Goal: Information Seeking & Learning: Get advice/opinions

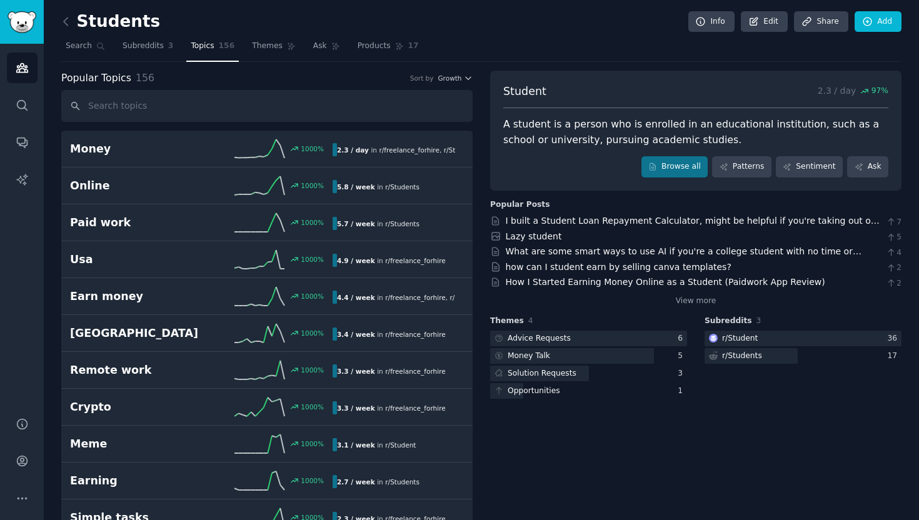
scroll to position [16, 0]
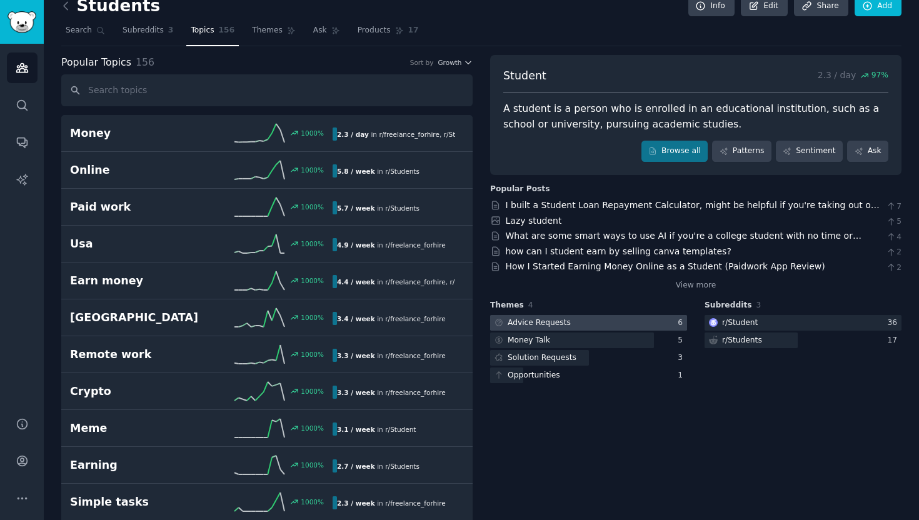
click at [631, 325] on div at bounding box center [588, 323] width 197 height 16
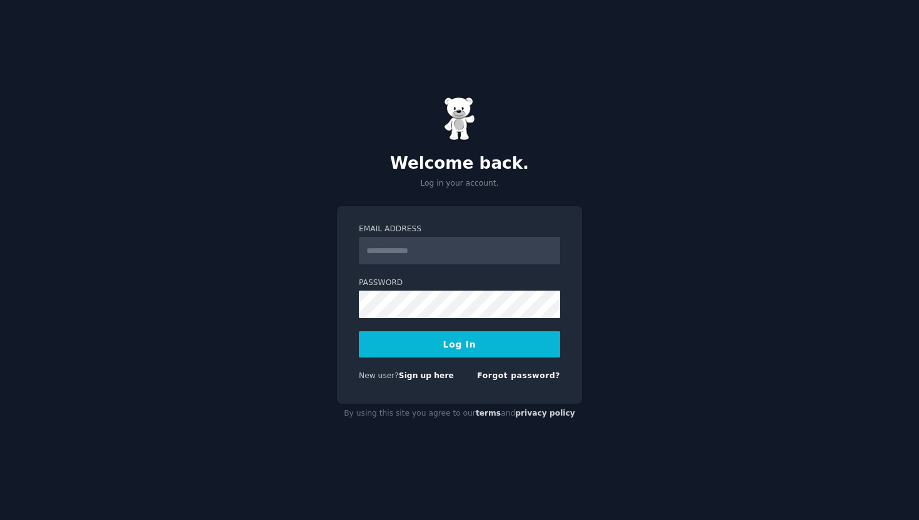
click at [436, 254] on input "Email Address" at bounding box center [459, 251] width 201 height 28
type input "**********"
click at [448, 355] on button "Log In" at bounding box center [459, 344] width 201 height 26
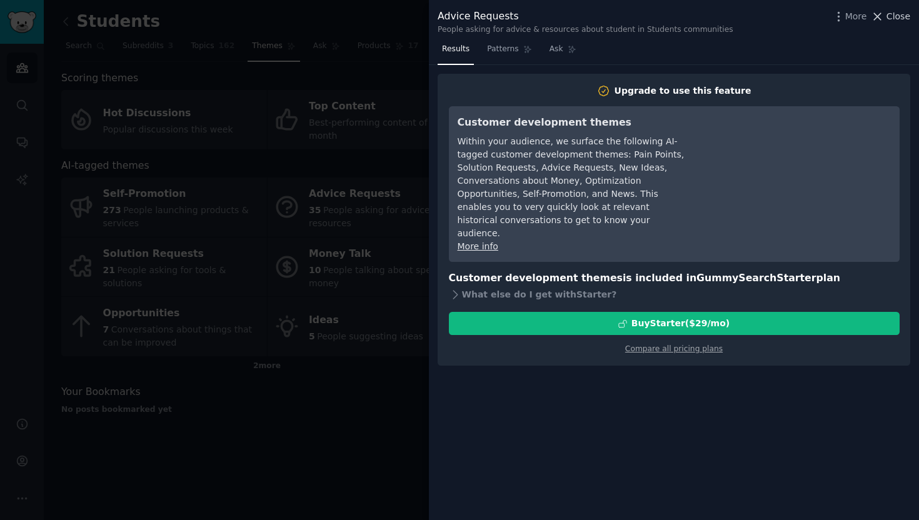
click at [882, 15] on icon at bounding box center [877, 16] width 13 height 13
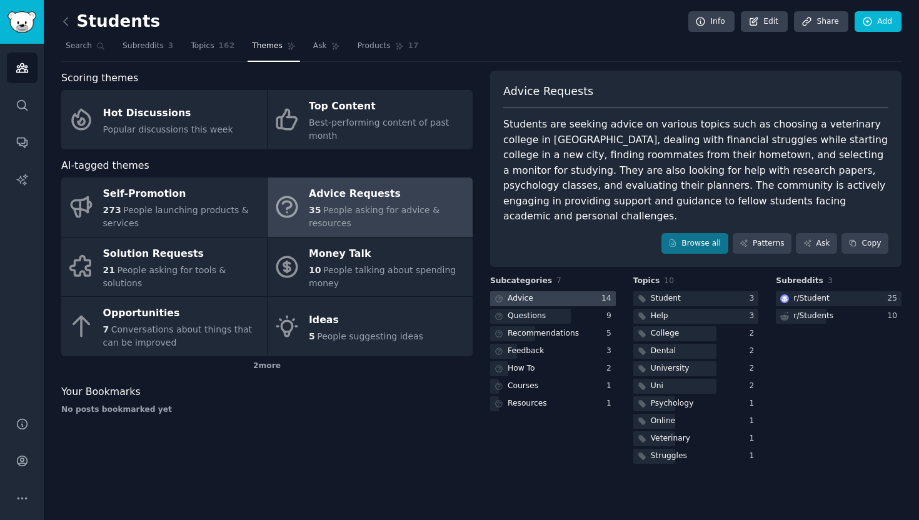
click at [612, 293] on div "14" at bounding box center [609, 298] width 14 height 11
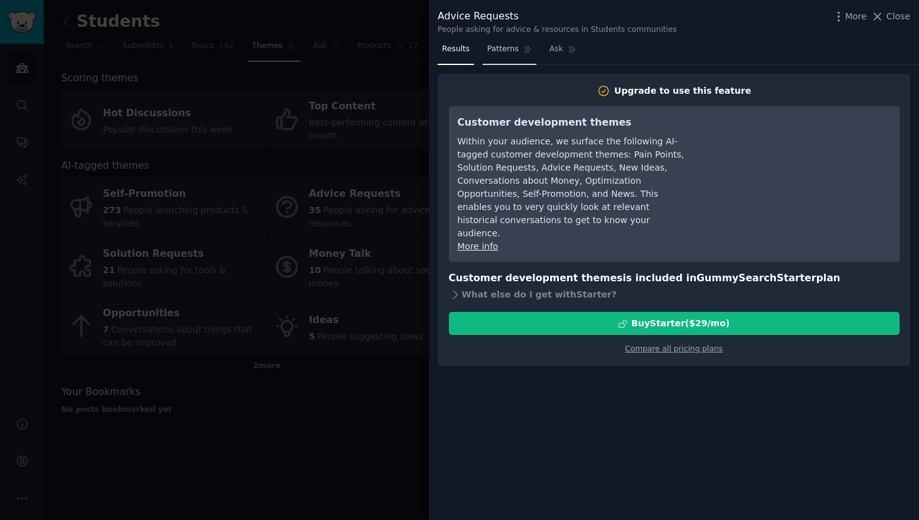
click at [503, 44] on span "Patterns" at bounding box center [502, 49] width 31 height 11
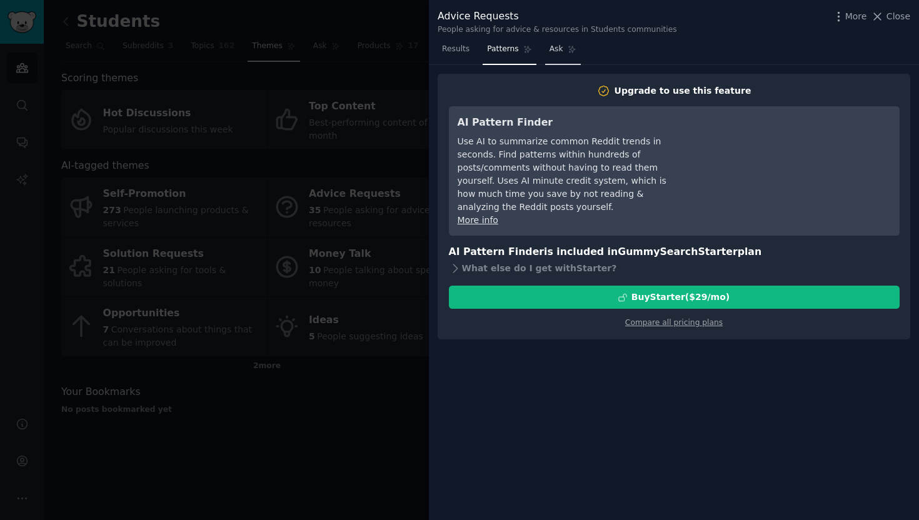
click at [571, 54] on link "Ask" at bounding box center [563, 52] width 36 height 26
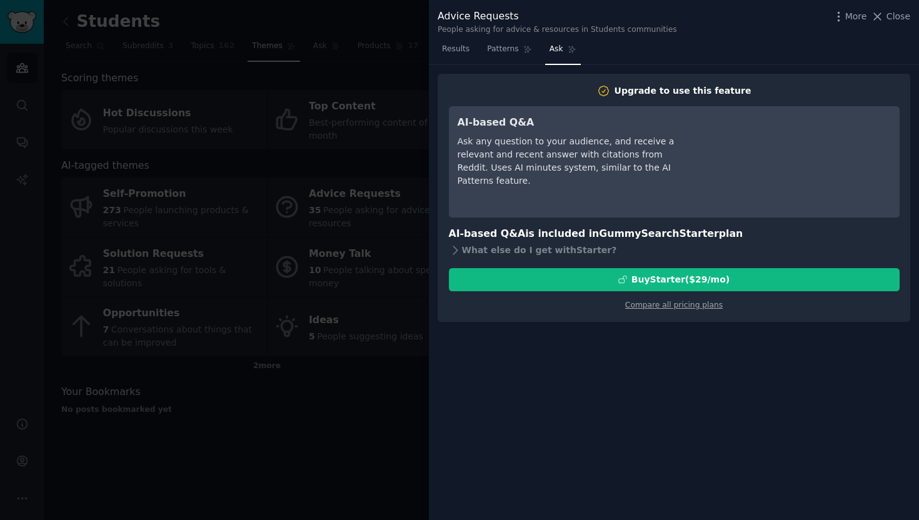
click at [382, 81] on div at bounding box center [459, 260] width 919 height 520
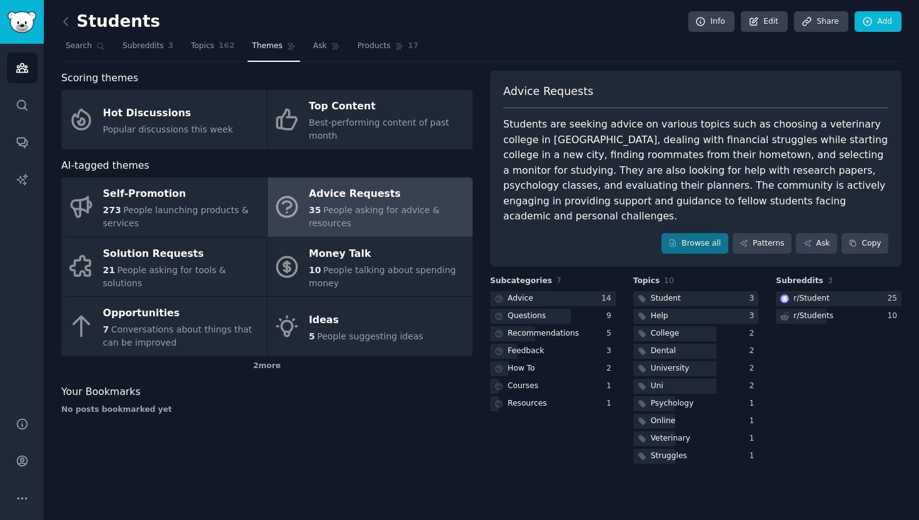
click at [358, 224] on div "35 People asking for advice & resources" at bounding box center [388, 217] width 158 height 26
click at [321, 198] on div "Advice Requests" at bounding box center [388, 194] width 158 height 20
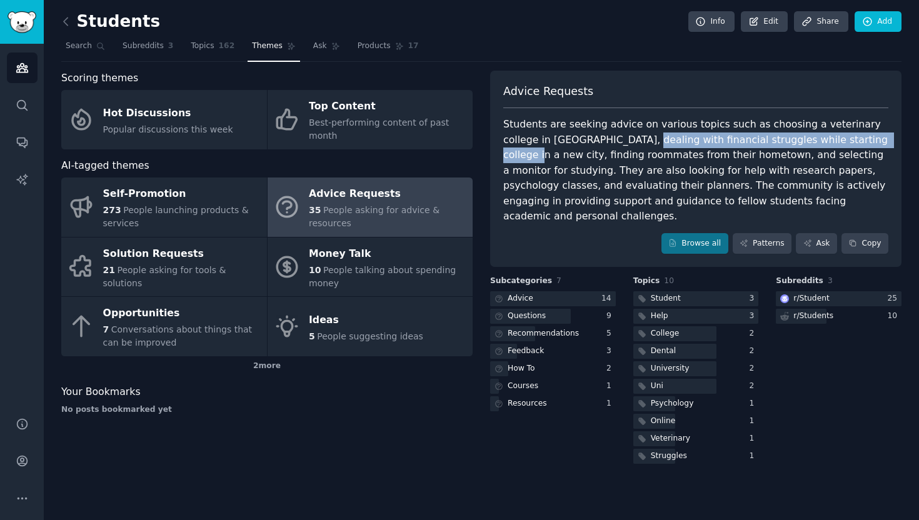
drag, startPoint x: 585, startPoint y: 139, endPoint x: 821, endPoint y: 136, distance: 236.4
click at [821, 136] on div "Students are seeking advice on various topics such as choosing a veterinary col…" at bounding box center [695, 171] width 385 height 108
copy div "financial struggles while starting college in a new city"
